Goal: Task Accomplishment & Management: Use online tool/utility

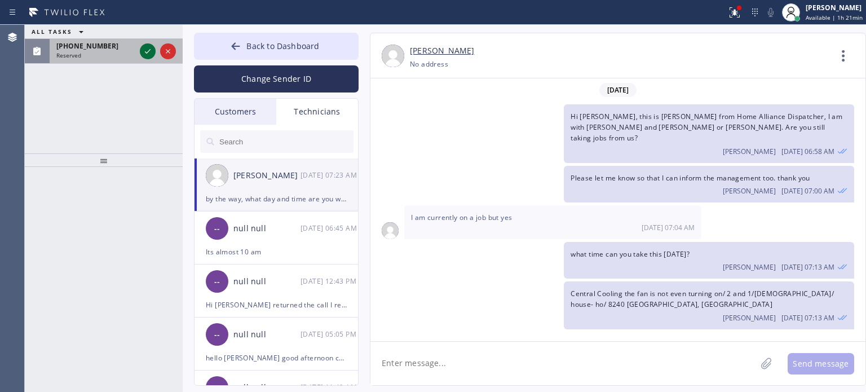
scroll to position [101, 0]
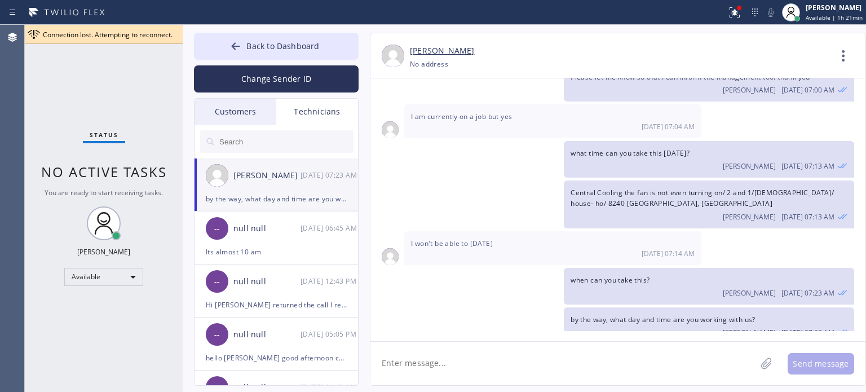
click at [429, 374] on textarea at bounding box center [564, 363] width 386 height 43
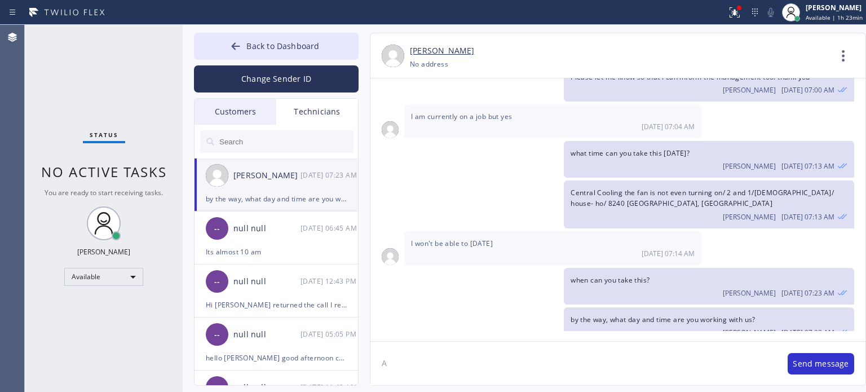
type textarea "A"
click at [622, 364] on textarea "A" at bounding box center [574, 363] width 406 height 43
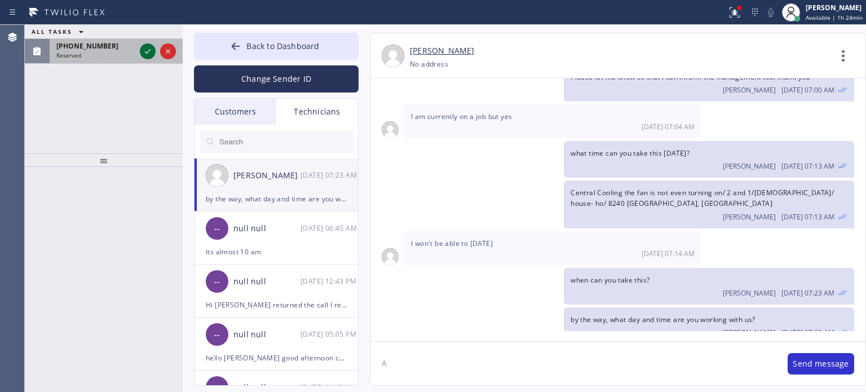
click at [142, 53] on icon at bounding box center [148, 52] width 14 height 14
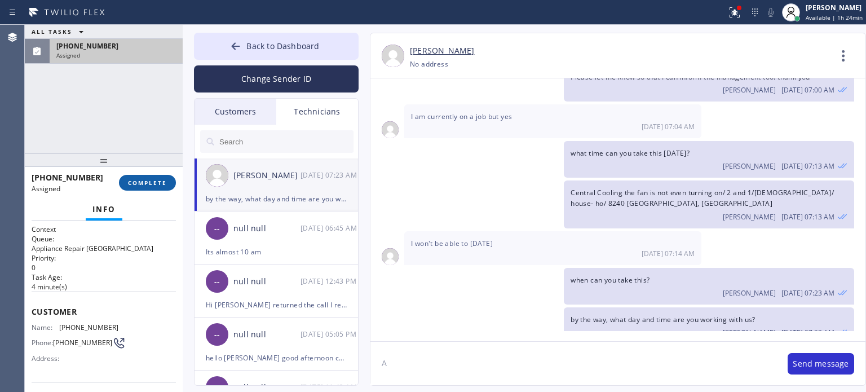
click at [157, 175] on button "COMPLETE" at bounding box center [147, 183] width 57 height 16
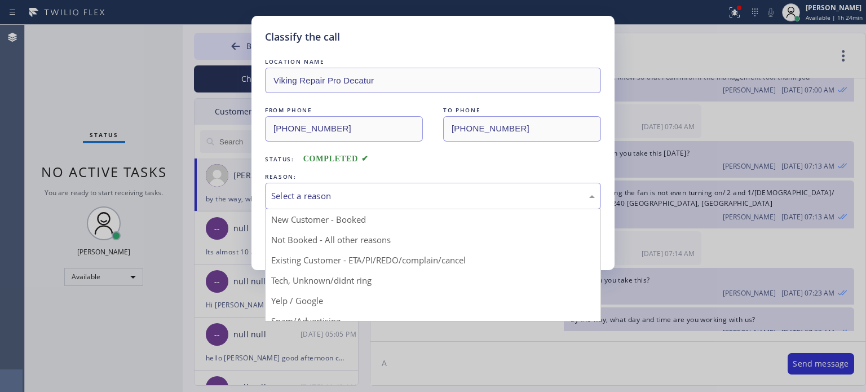
click at [314, 198] on div "Select a reason" at bounding box center [433, 196] width 324 height 13
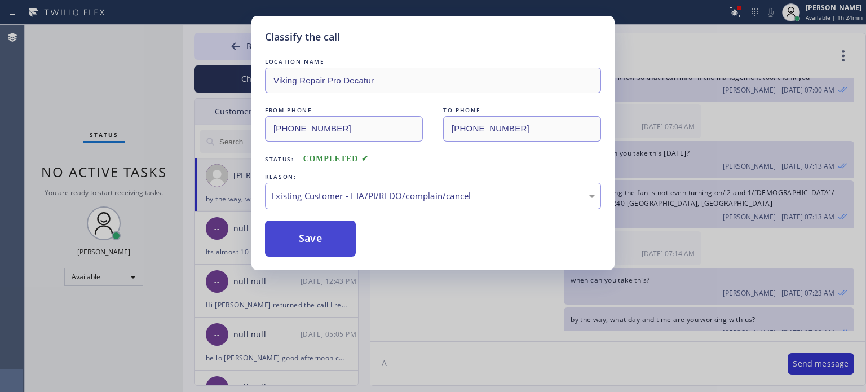
click at [328, 239] on button "Save" at bounding box center [310, 239] width 91 height 36
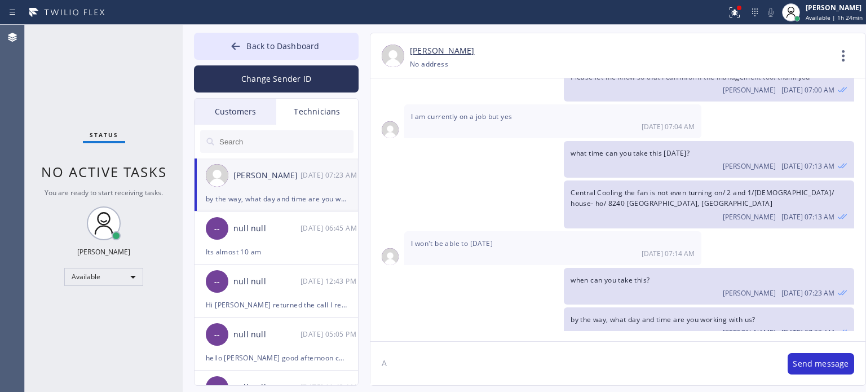
click at [328, 239] on div "-- null null [DATE] 06:45 AM" at bounding box center [277, 229] width 165 height 34
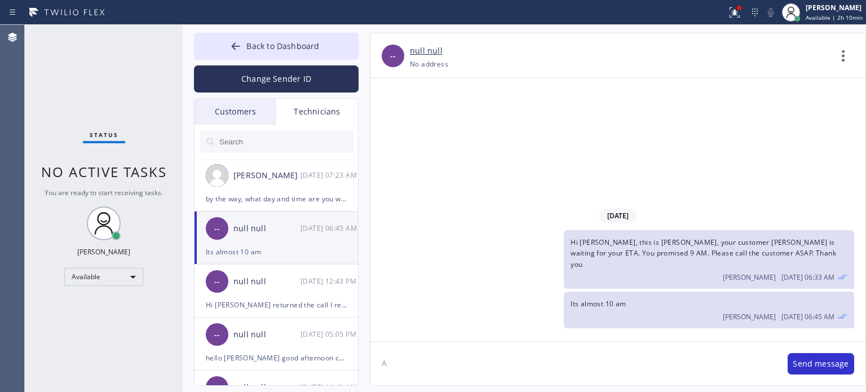
click at [648, 128] on div "[DATE] Hi [PERSON_NAME], this is [PERSON_NAME], your customer [PERSON_NAME] is …" at bounding box center [618, 209] width 495 height 263
click at [267, 198] on div "by the way, what day and time are you working with us?" at bounding box center [276, 198] width 141 height 13
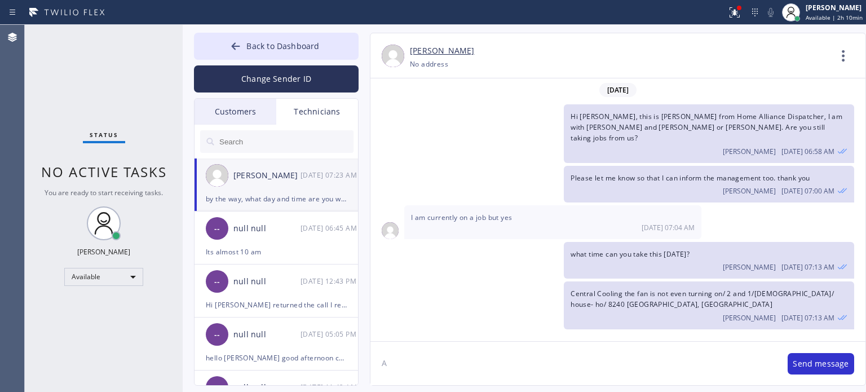
scroll to position [101, 0]
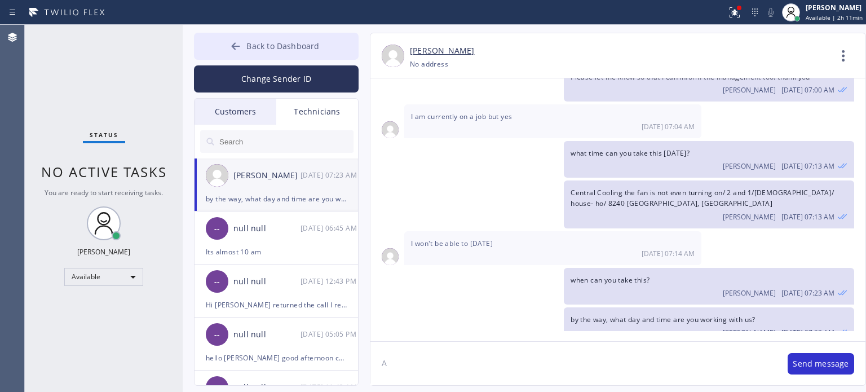
click at [233, 41] on icon at bounding box center [235, 46] width 11 height 11
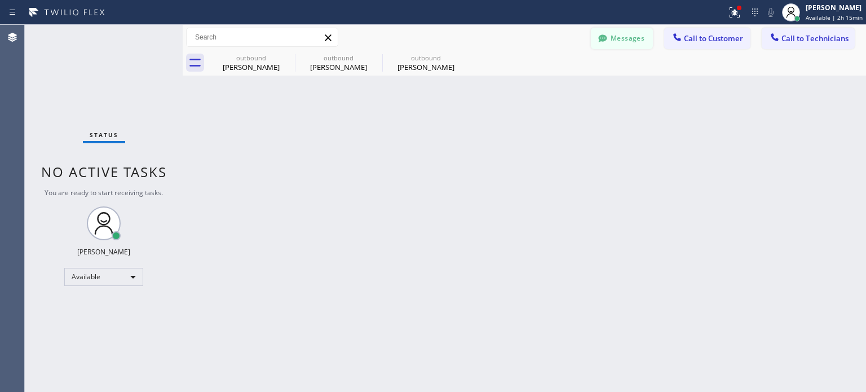
click at [625, 37] on button "Messages" at bounding box center [622, 38] width 62 height 21
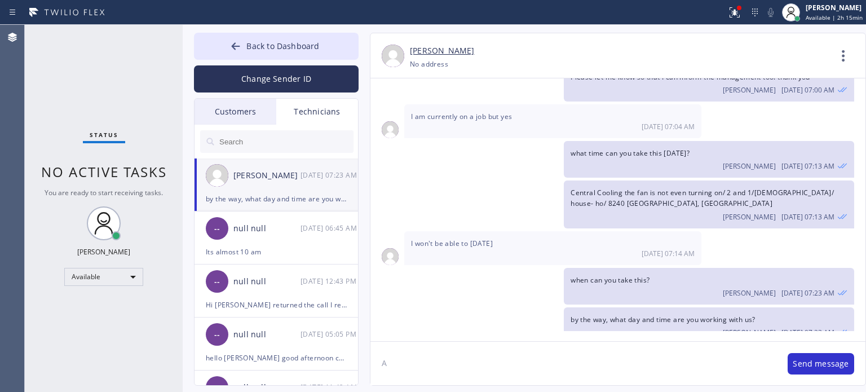
click at [254, 104] on div "Customers" at bounding box center [236, 112] width 82 height 26
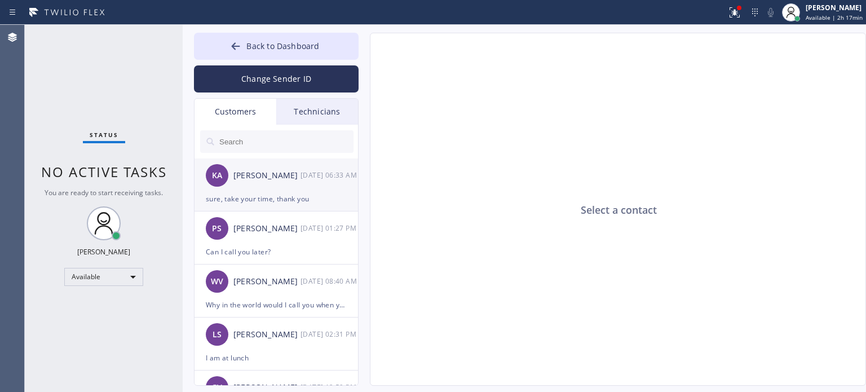
click at [264, 182] on div "[PERSON_NAME]" at bounding box center [267, 175] width 67 height 13
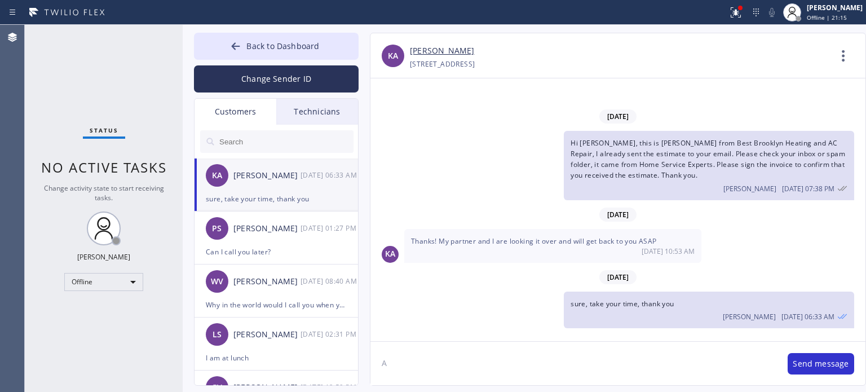
click at [633, 67] on div "[PHONE_NUMBER] Choose phone number [PHONE_NUMBER] 5 [STREET_ADDRESS]" at bounding box center [620, 64] width 420 height 13
